Goal: Check status

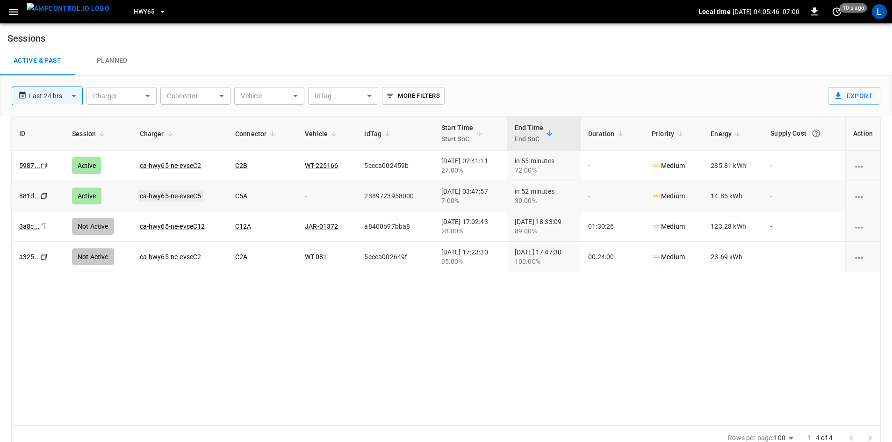
click at [162, 194] on link "ca-hwy65-ne-evseC5" at bounding box center [170, 195] width 65 height 11
click at [172, 167] on link "ca-hwy65-ne-evseC2" at bounding box center [170, 165] width 65 height 11
